Goal: Find specific page/section: Find specific page/section

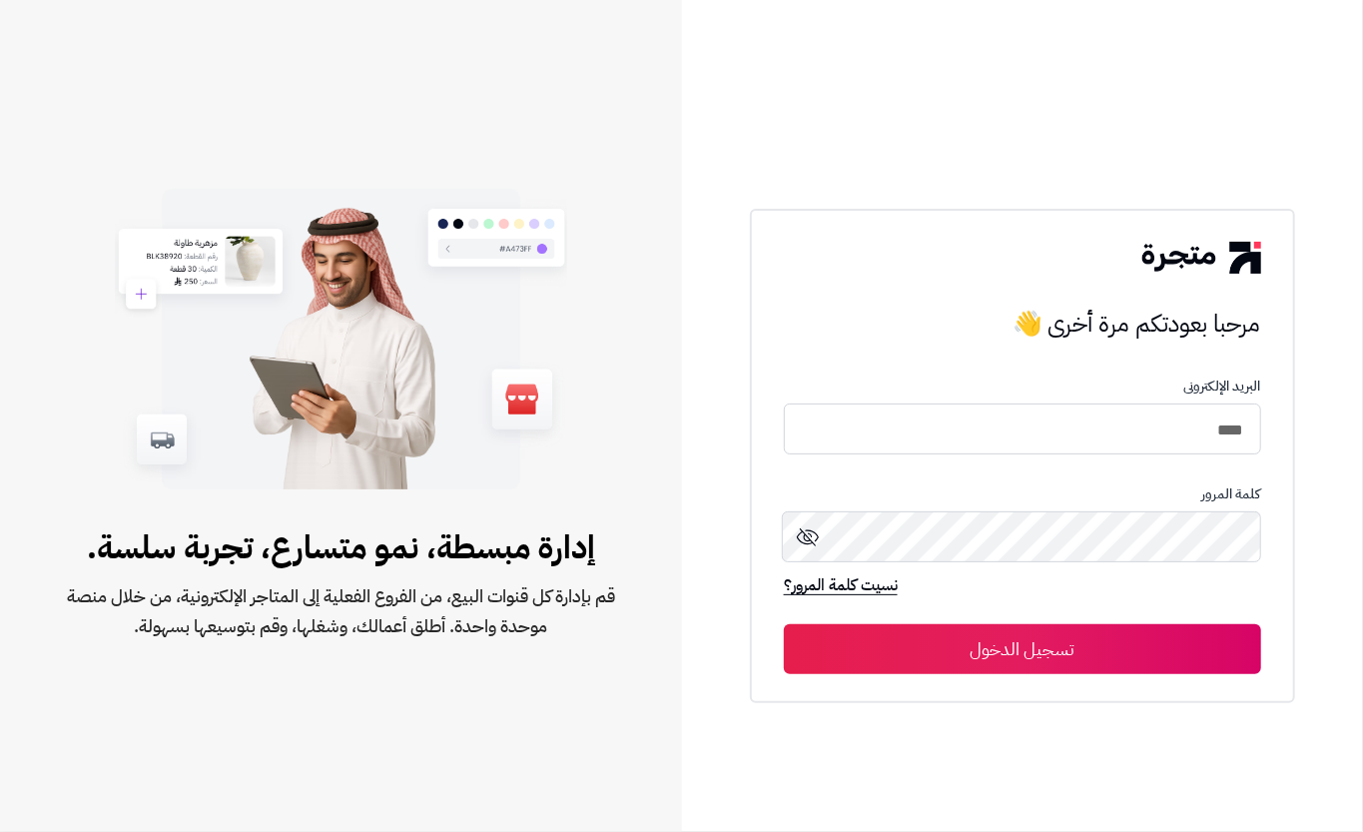
type input "****"
click at [913, 635] on button "تسجيل الدخول" at bounding box center [1022, 649] width 477 height 50
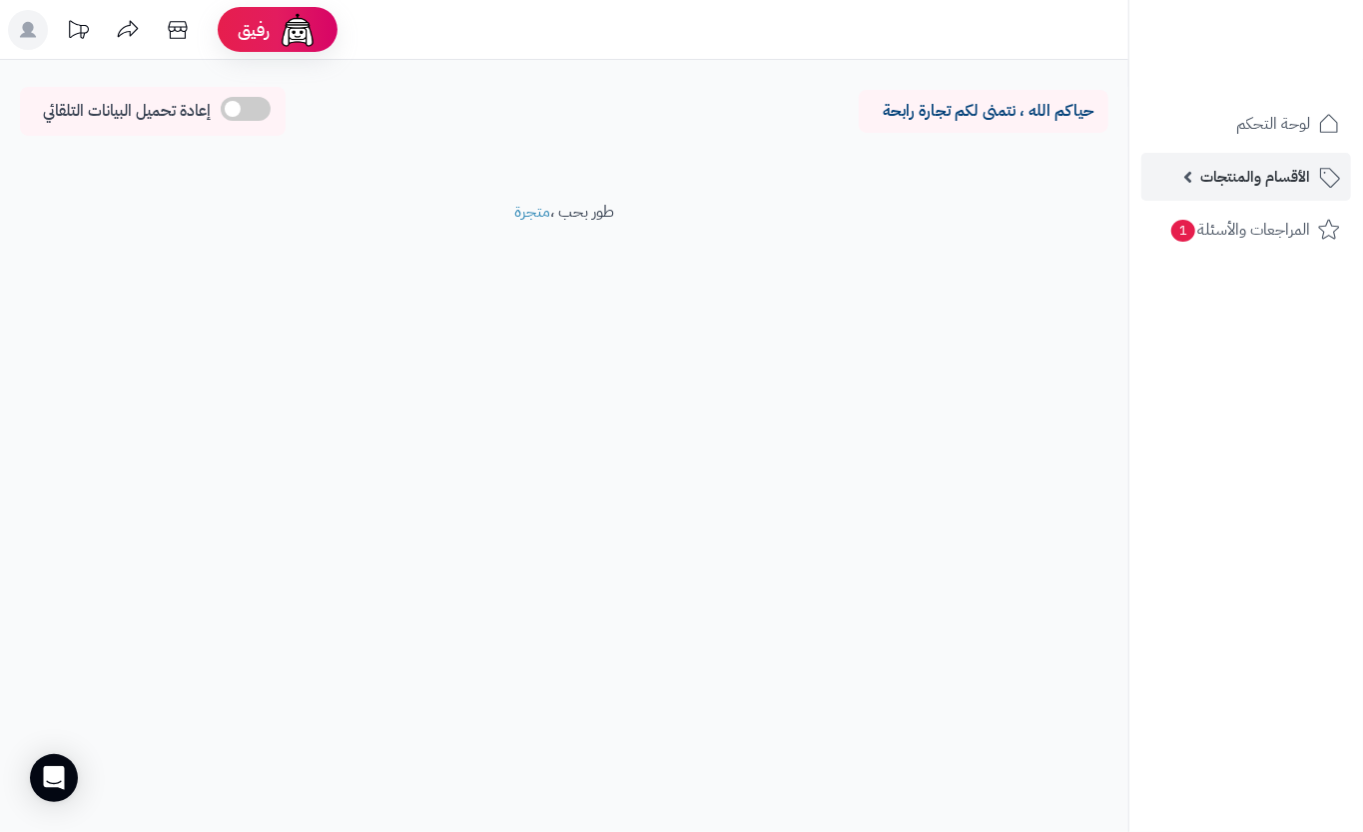
click at [1223, 172] on span "الأقسام والمنتجات" at bounding box center [1255, 177] width 110 height 28
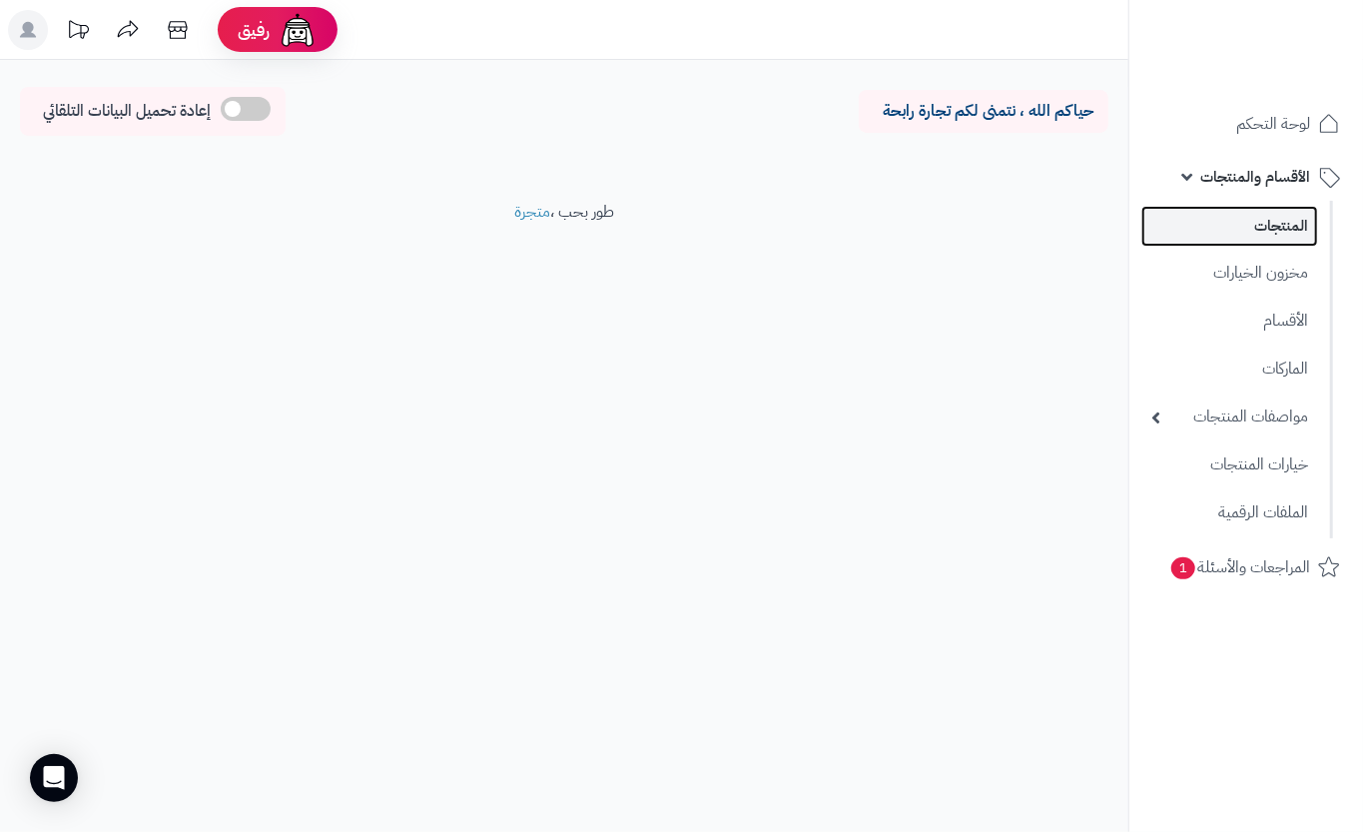
click at [1223, 225] on link "المنتجات" at bounding box center [1229, 226] width 177 height 41
